Goal: Entertainment & Leisure: Browse casually

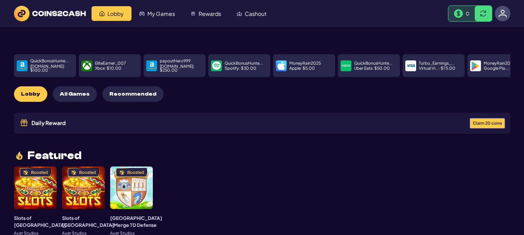
scroll to position [206, 0]
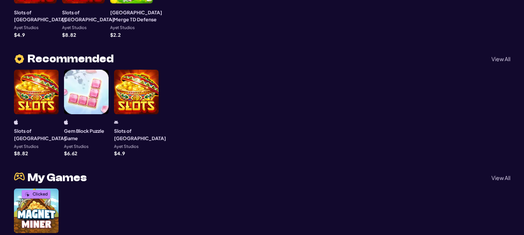
click at [41, 206] on div "Clicked" at bounding box center [36, 211] width 45 height 45
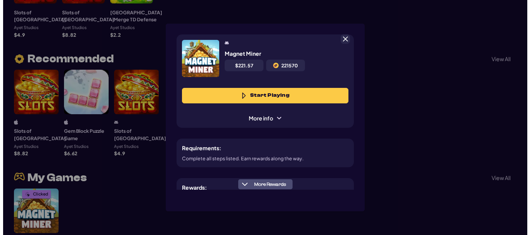
scroll to position [39, 0]
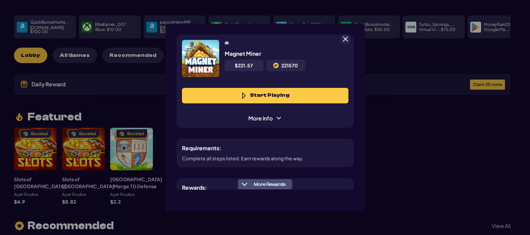
click at [268, 183] on span "More Rewards" at bounding box center [269, 185] width 38 height 6
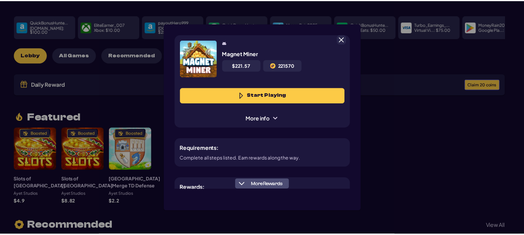
scroll to position [145, 0]
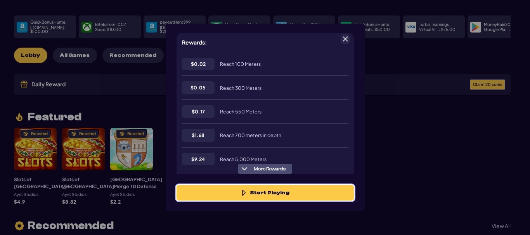
click at [281, 192] on button "Start Playing" at bounding box center [264, 193] width 177 height 16
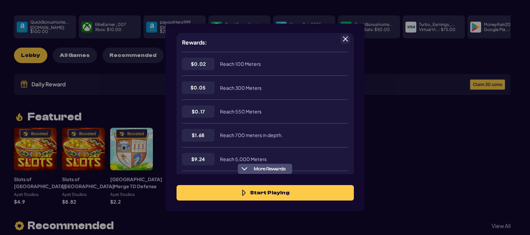
click at [458, 151] on div "Magnet Miner $ 221.57 221570 Start Playing More info Requirements: Complete all…" at bounding box center [265, 117] width 530 height 235
click at [346, 38] on span at bounding box center [345, 39] width 7 height 7
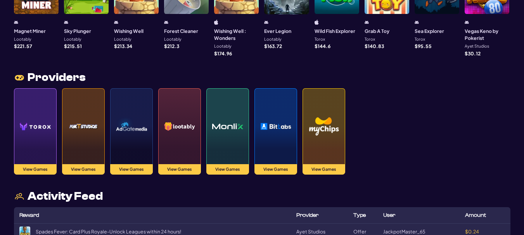
scroll to position [819, 0]
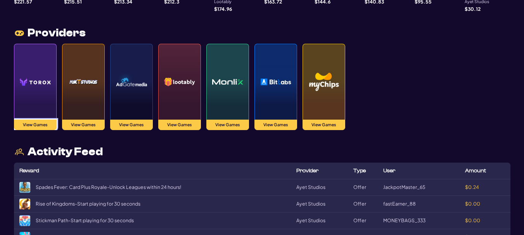
click at [34, 120] on button "View Games" at bounding box center [35, 125] width 43 height 10
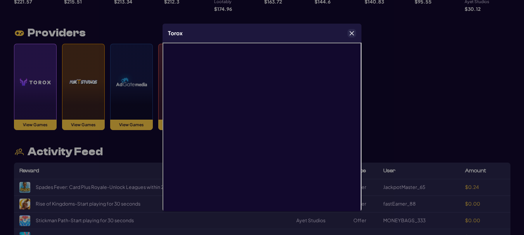
click at [357, 143] on iframe at bounding box center [261, 135] width 199 height 184
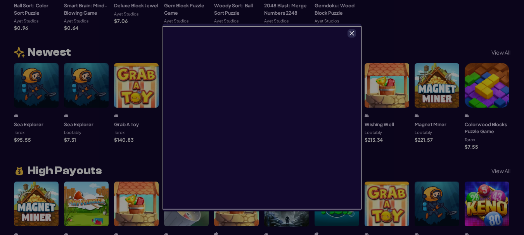
scroll to position [561, 0]
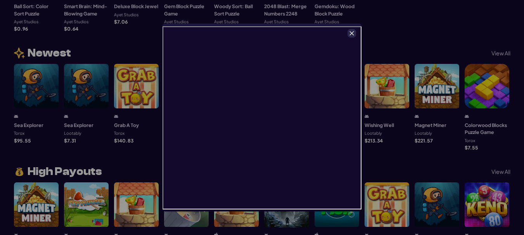
click at [350, 33] on icon "Close" at bounding box center [351, 33] width 5 height 5
